Goal: Task Accomplishment & Management: Manage account settings

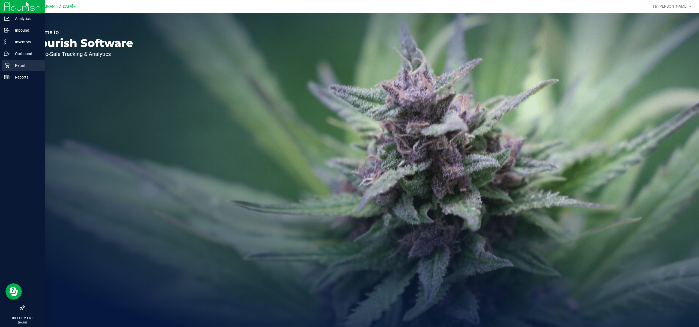
click at [21, 66] on p "Retail" at bounding box center [26, 65] width 33 height 7
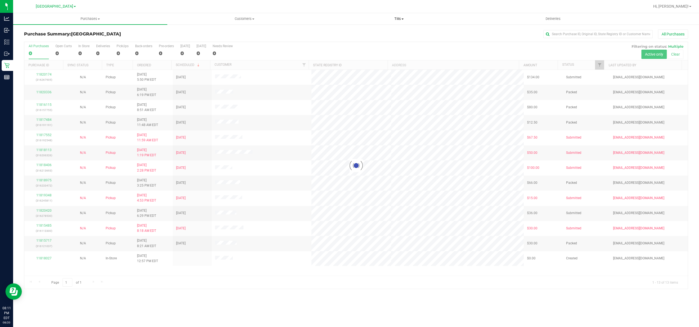
click at [400, 18] on span "Tills" at bounding box center [399, 18] width 154 height 5
click at [353, 33] on span "Manage tills" at bounding box center [340, 33] width 37 height 5
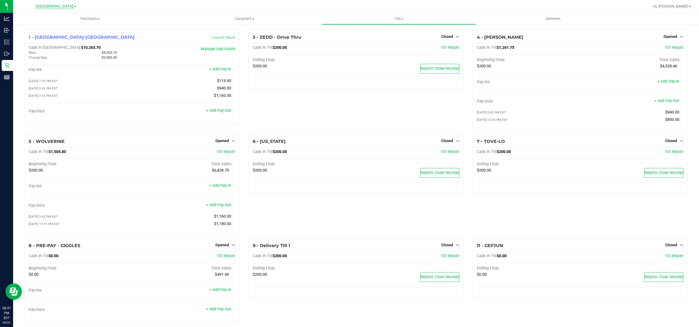
click at [57, 5] on span "[GEOGRAPHIC_DATA]" at bounding box center [54, 6] width 37 height 5
click at [35, 26] on link "Port Orange WC" at bounding box center [56, 26] width 80 height 7
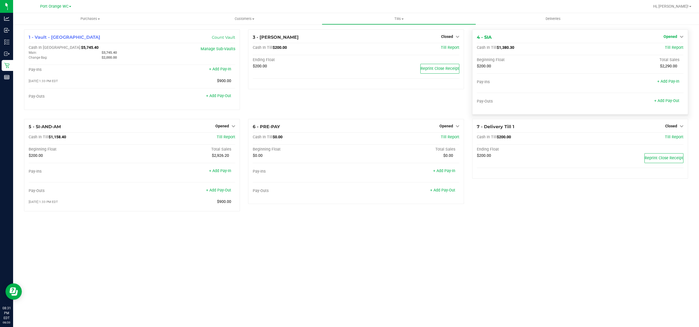
click at [672, 37] on span "Opened" at bounding box center [670, 36] width 14 height 4
click at [668, 48] on link "Close Till" at bounding box center [671, 48] width 15 height 4
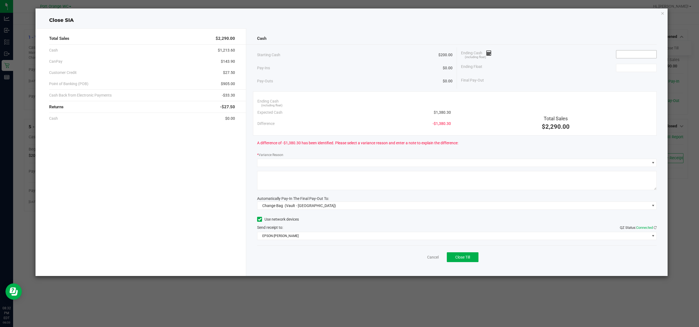
click at [650, 53] on input at bounding box center [636, 54] width 40 height 8
type input "$1,380.40"
click at [642, 68] on input at bounding box center [636, 68] width 40 height 8
type input "$200.00"
click at [568, 87] on div "Starting Cash $200.00 Pay-Ins $0.00 Pay-Outs $0.00 Ending Cash (including float…" at bounding box center [457, 67] width 400 height 41
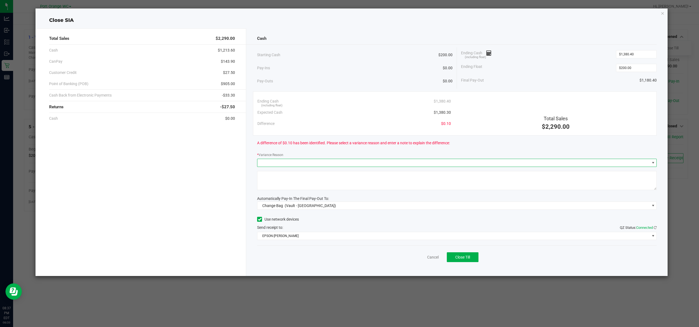
click at [316, 162] on span at bounding box center [453, 163] width 392 height 8
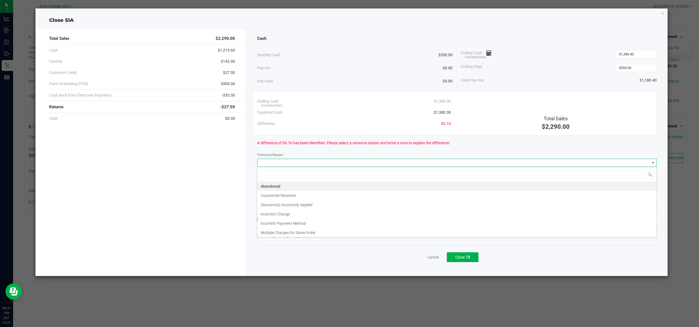
scroll to position [8, 400]
click at [275, 186] on li "Abandoned" at bounding box center [456, 186] width 399 height 9
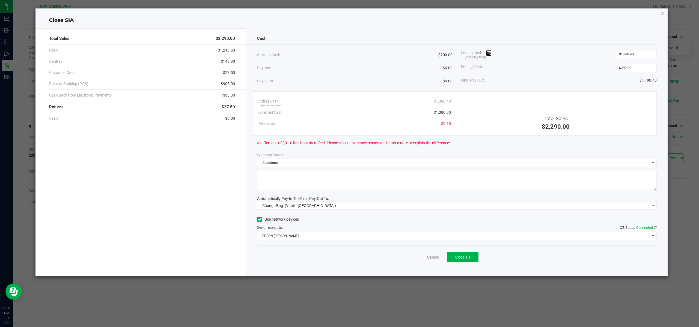
click at [297, 175] on textarea at bounding box center [457, 180] width 400 height 19
type textarea "Abandoned"
click at [312, 204] on span "(Vault - [GEOGRAPHIC_DATA])" at bounding box center [310, 206] width 51 height 4
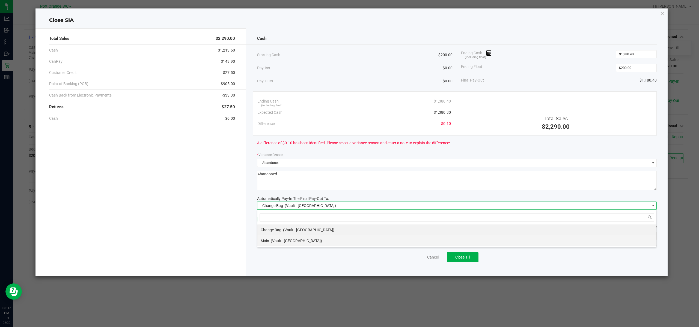
click at [274, 242] on span "(Vault - [GEOGRAPHIC_DATA])" at bounding box center [296, 241] width 51 height 4
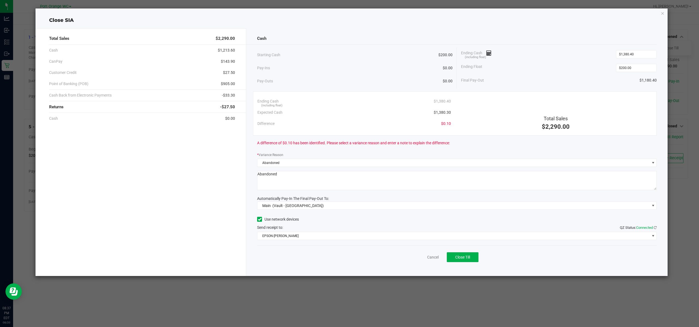
click at [335, 212] on div "Cash Starting Cash $200.00 Pay-Ins $0.00 Pay-Outs $0.00 Ending Cash (including …" at bounding box center [456, 152] width 421 height 248
click at [329, 234] on span "EPSON-[PERSON_NAME]" at bounding box center [453, 236] width 392 height 8
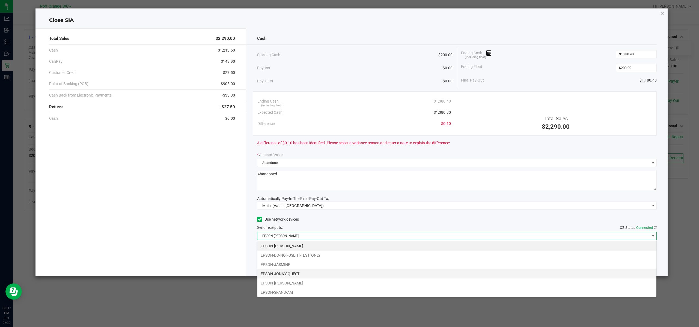
click at [295, 272] on li "EPSON-JONNY-QUEST" at bounding box center [456, 273] width 399 height 9
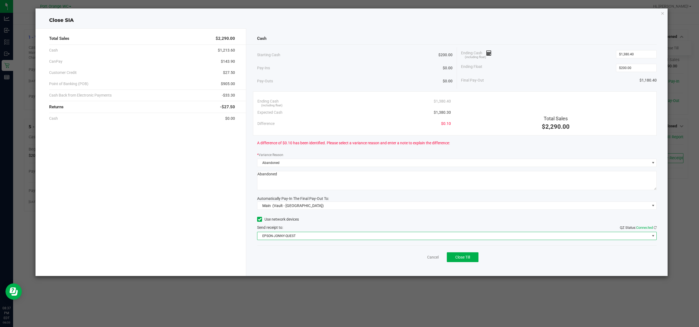
click at [291, 266] on div "Cancel Close Till" at bounding box center [457, 256] width 400 height 21
click at [469, 255] on span "Close Till" at bounding box center [462, 257] width 15 height 4
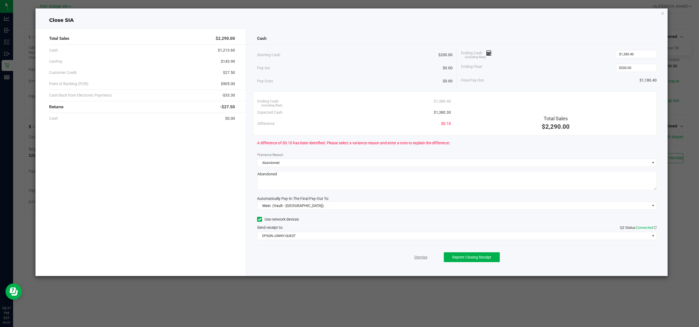
click at [419, 259] on link "Dismiss" at bounding box center [420, 258] width 13 height 6
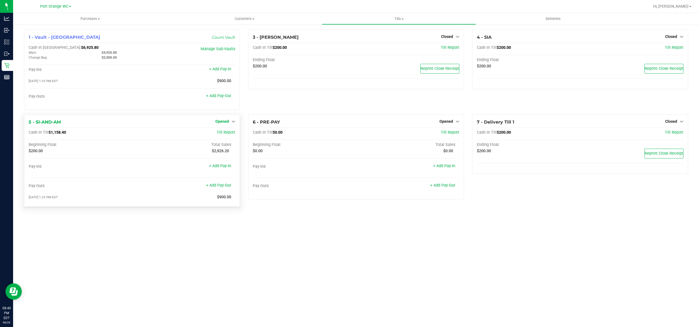
click at [221, 123] on span "Opened" at bounding box center [222, 121] width 14 height 4
click at [217, 132] on link "Close Till" at bounding box center [223, 132] width 15 height 4
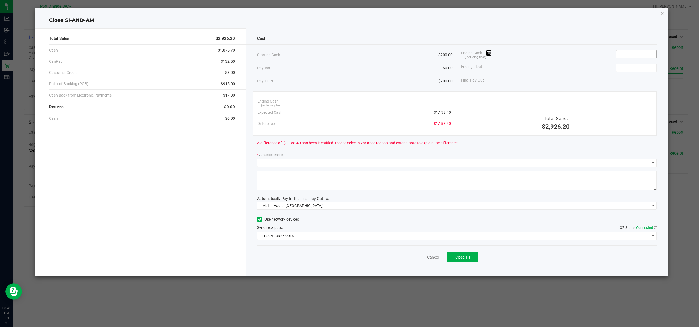
click at [638, 55] on input at bounding box center [636, 54] width 40 height 8
type input "$1,168.55"
click at [620, 70] on input at bounding box center [636, 68] width 40 height 8
type input "$200.00"
click at [569, 73] on div "Ending Float $200.00" at bounding box center [559, 68] width 196 height 14
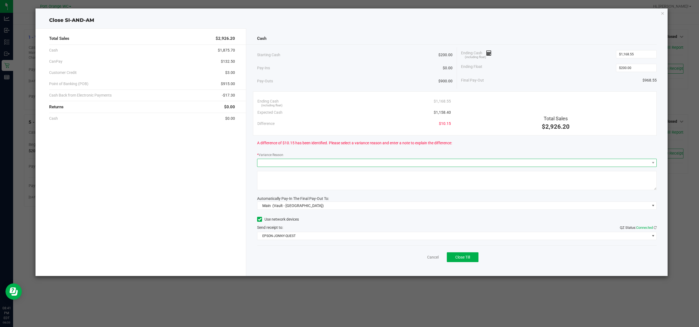
click at [373, 161] on span at bounding box center [453, 163] width 392 height 8
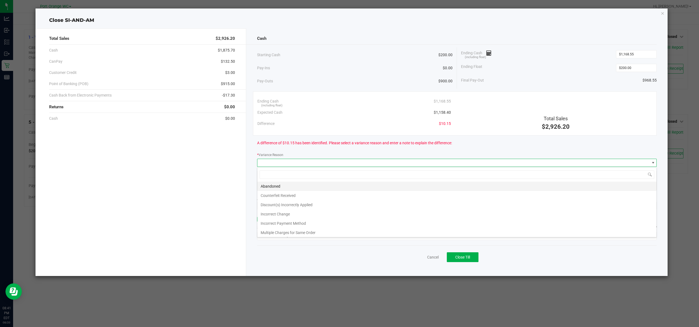
click at [275, 186] on li "Abandoned" at bounding box center [456, 186] width 399 height 9
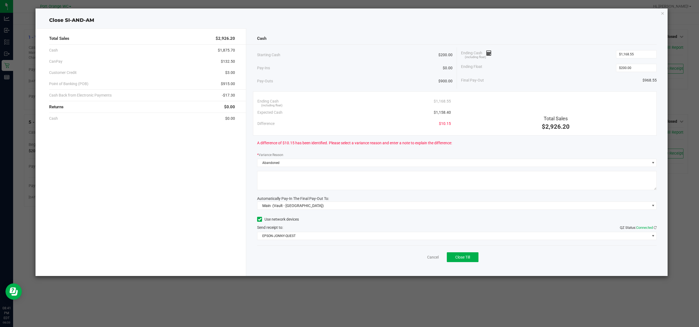
click at [311, 174] on textarea at bounding box center [457, 180] width 400 height 19
click at [636, 54] on input "1168.55" at bounding box center [636, 54] width 40 height 8
click at [484, 147] on div "A difference of $20.15 has been identified. Please select a variance reason and…" at bounding box center [457, 143] width 400 height 15
click at [638, 53] on input "1178.55" at bounding box center [636, 54] width 40 height 8
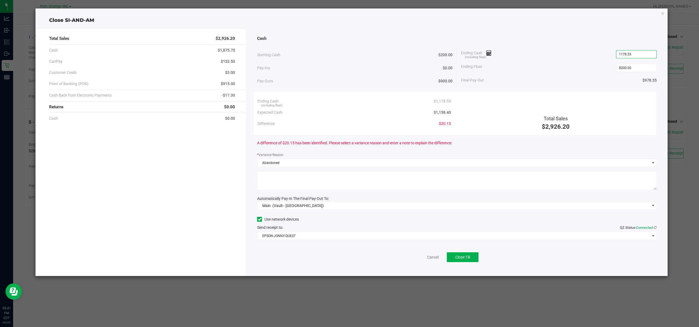
click at [638, 53] on input "1178.55" at bounding box center [636, 54] width 40 height 8
click at [355, 151] on div "Cash Starting Cash $200.00 Pay-Ins $0.00 Pay-Outs $900.00 Ending Cash (includin…" at bounding box center [456, 152] width 421 height 248
click at [626, 52] on input "1168.55" at bounding box center [636, 54] width 40 height 8
click at [625, 54] on input "1168.55" at bounding box center [636, 54] width 40 height 8
type input "$1,158.55"
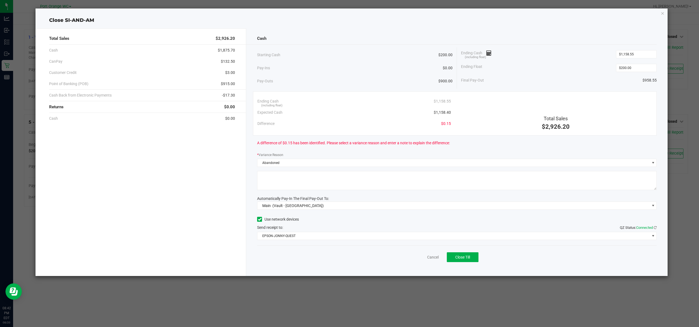
click at [493, 152] on div "* Variance Reason" at bounding box center [457, 155] width 400 height 7
click at [317, 206] on span "Main (Vault - [GEOGRAPHIC_DATA])" at bounding box center [453, 206] width 392 height 8
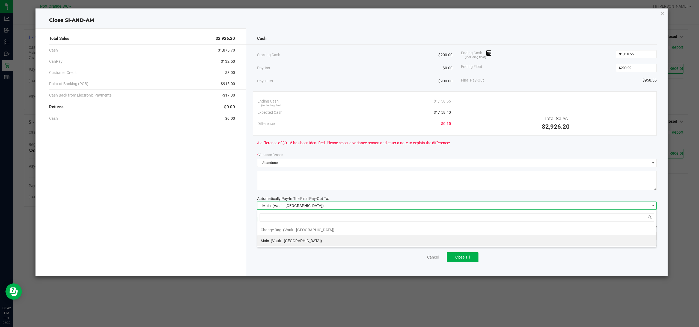
click at [283, 242] on span "(Vault - [GEOGRAPHIC_DATA])" at bounding box center [296, 241] width 51 height 4
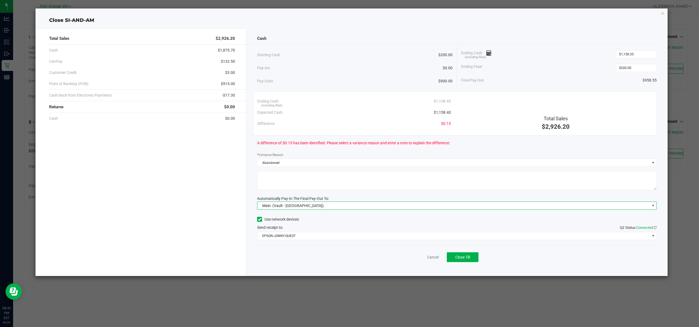
click at [324, 180] on textarea at bounding box center [457, 180] width 400 height 19
type textarea "Abandoned"
click at [381, 151] on div "Cash Starting Cash $200.00 Pay-Ins $0.00 Pay-Outs $900.00 Ending Cash (includin…" at bounding box center [456, 152] width 421 height 248
click at [465, 258] on span "Close Till" at bounding box center [462, 257] width 15 height 4
click at [417, 257] on link "Dismiss" at bounding box center [420, 258] width 13 height 6
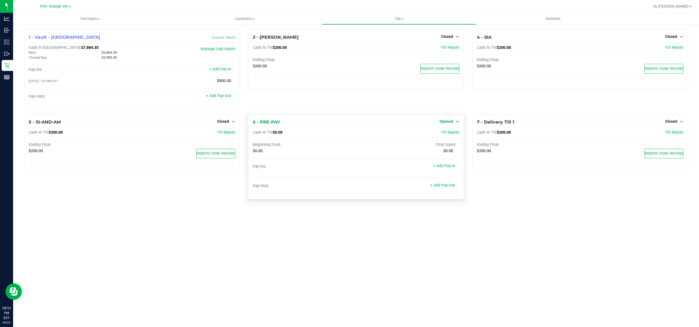
click at [454, 122] on link "Opened" at bounding box center [449, 121] width 20 height 4
click at [446, 133] on link "Close Till" at bounding box center [447, 132] width 15 height 4
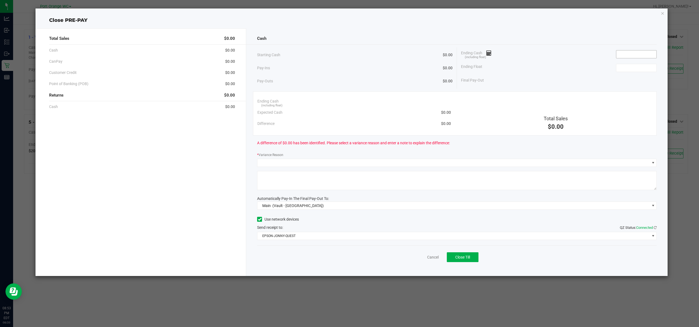
click at [628, 53] on input at bounding box center [636, 54] width 40 height 8
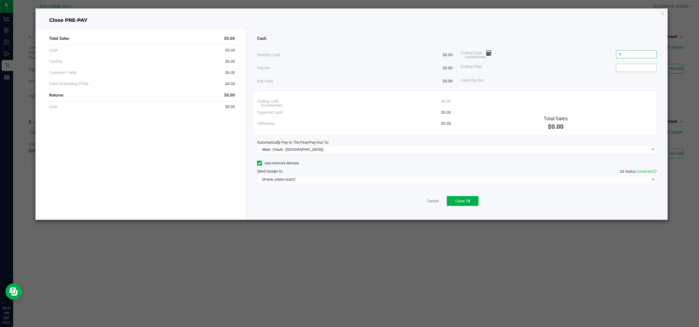
type input "$0.00"
click at [627, 64] on input at bounding box center [636, 68] width 40 height 8
type input "$0.00"
click at [460, 200] on span "Close Till" at bounding box center [462, 201] width 15 height 4
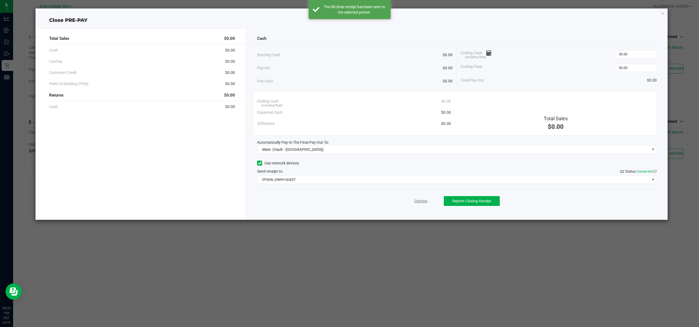
click at [421, 200] on link "Dismiss" at bounding box center [420, 201] width 13 height 6
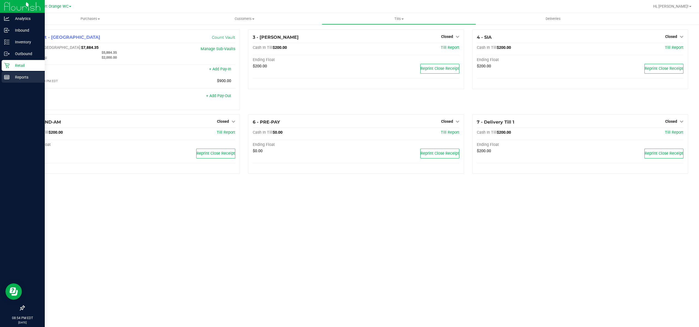
click at [22, 77] on p "Reports" at bounding box center [26, 77] width 33 height 7
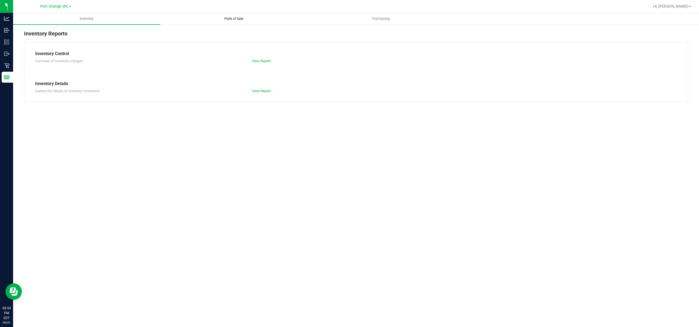
click at [236, 17] on span "Point of Sale" at bounding box center [234, 18] width 34 height 5
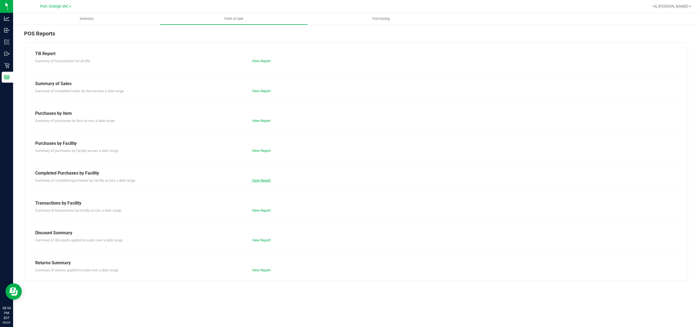
click at [260, 179] on link "View Report" at bounding box center [261, 180] width 19 height 4
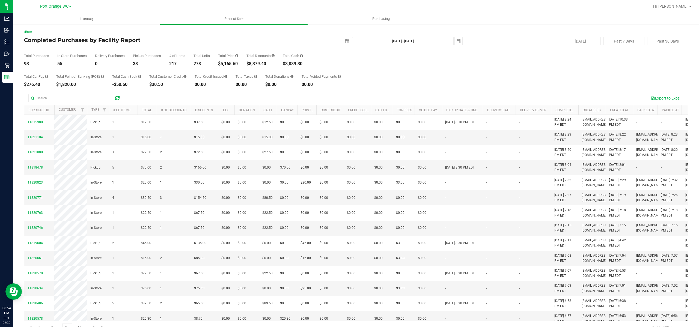
click at [232, 64] on div "$5,165.60" at bounding box center [228, 64] width 20 height 4
copy div "5,165.60"
click at [345, 40] on span "select" at bounding box center [347, 41] width 4 height 4
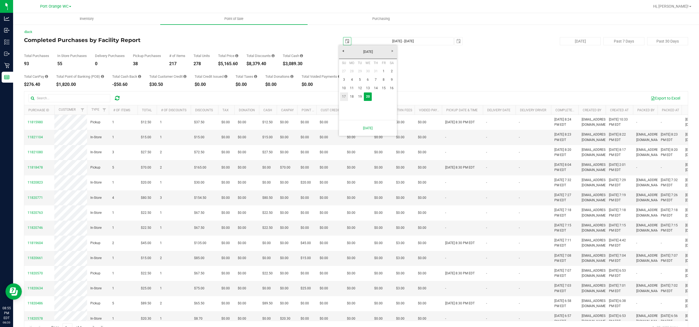
click at [344, 96] on link "17" at bounding box center [344, 97] width 8 height 8
type input "[DATE]"
type input "[DATE] - [DATE]"
click at [345, 41] on span "select" at bounding box center [347, 41] width 4 height 4
click at [381, 72] on link "1" at bounding box center [384, 71] width 8 height 8
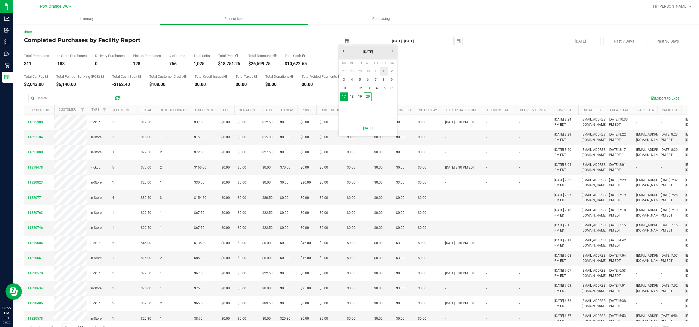
type input "[DATE]"
type input "[DATE] - [DATE]"
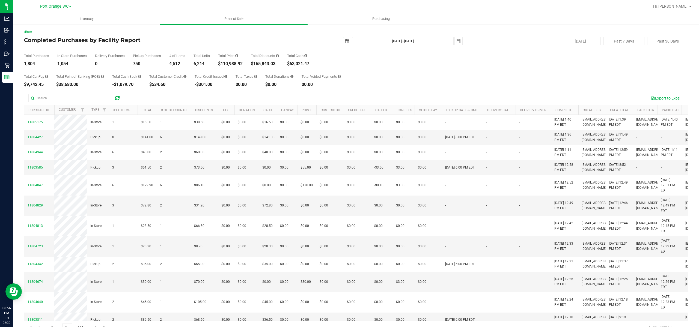
click at [345, 40] on span "select" at bounding box center [347, 41] width 4 height 4
click at [367, 97] on link "20" at bounding box center [368, 97] width 8 height 8
type input "[DATE]"
type input "[DATE] - [DATE]"
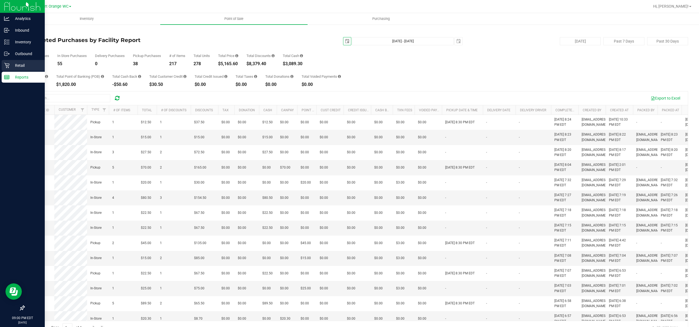
click at [20, 65] on p "Retail" at bounding box center [26, 65] width 33 height 7
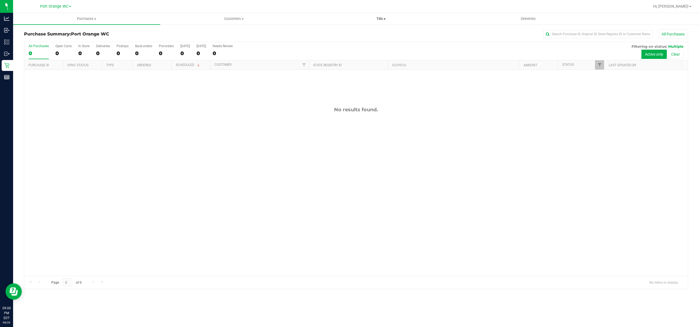
click at [380, 17] on span "Tills" at bounding box center [381, 18] width 147 height 5
click at [336, 33] on span "Manage tills" at bounding box center [326, 33] width 37 height 5
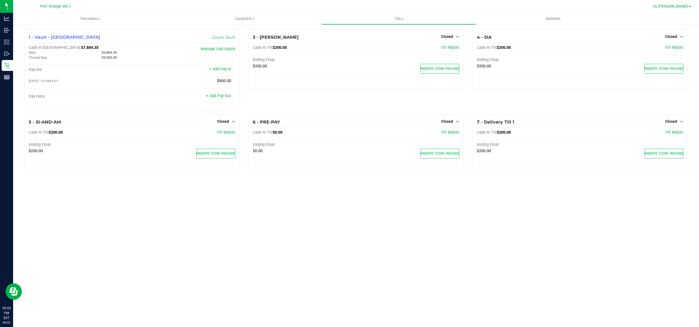
click at [682, 6] on span "Hi, [PERSON_NAME]!" at bounding box center [670, 6] width 35 height 4
click at [668, 50] on span "Sign Out" at bounding box center [671, 48] width 16 height 5
